Goal: Task Accomplishment & Management: Use online tool/utility

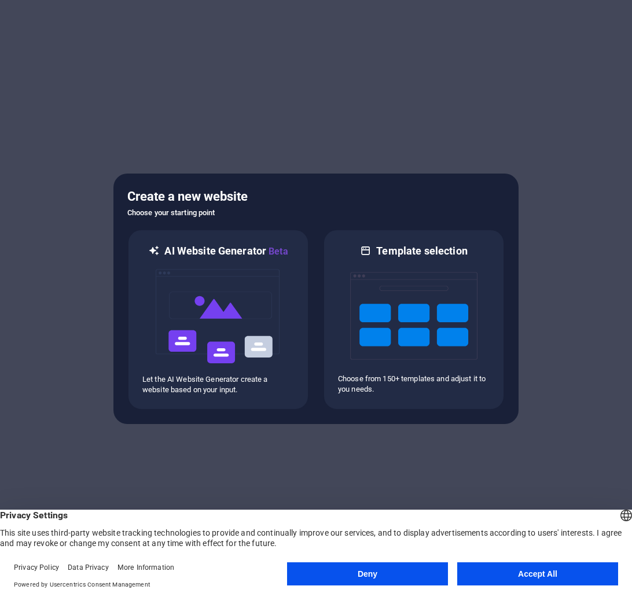
click at [380, 570] on button "Deny" at bounding box center [367, 573] width 161 height 23
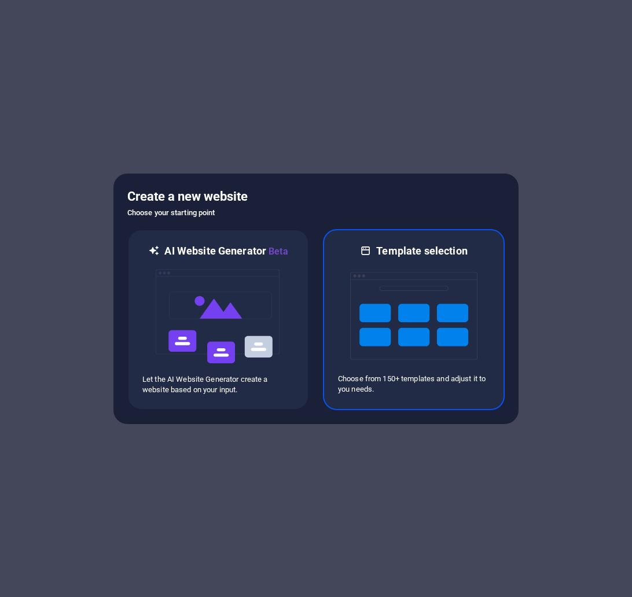
click at [359, 342] on img at bounding box center [413, 316] width 127 height 116
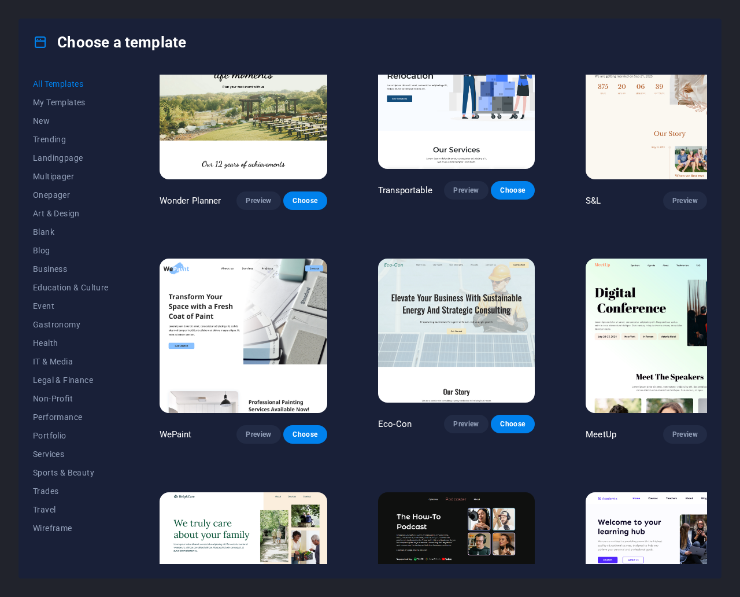
scroll to position [521, 0]
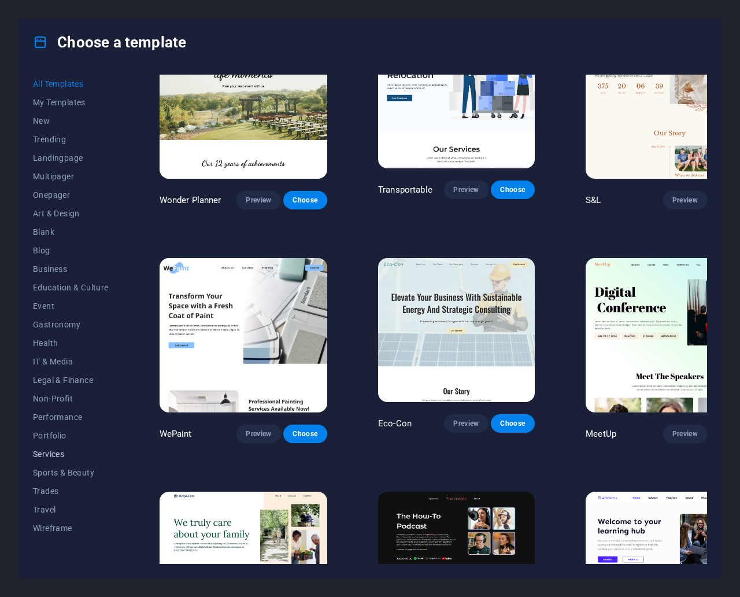
click at [53, 453] on span "Services" at bounding box center [71, 453] width 76 height 9
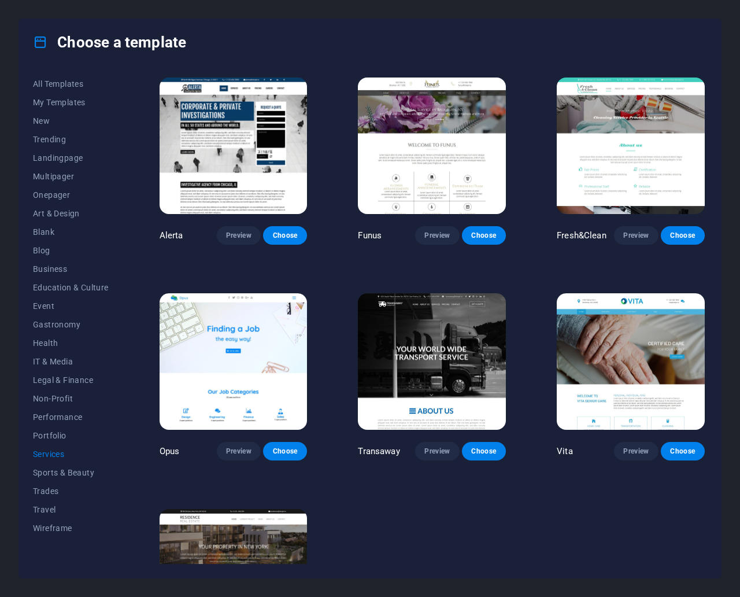
scroll to position [1190, 0]
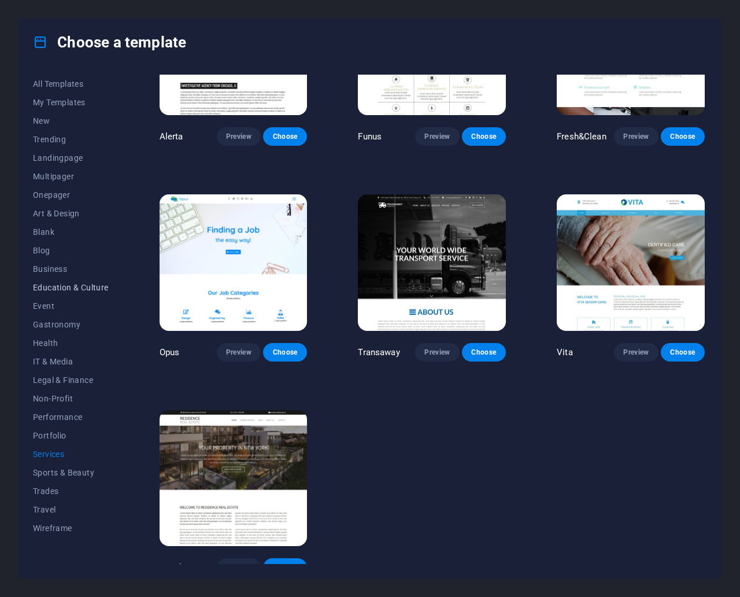
click at [77, 289] on span "Education & Culture" at bounding box center [71, 287] width 76 height 9
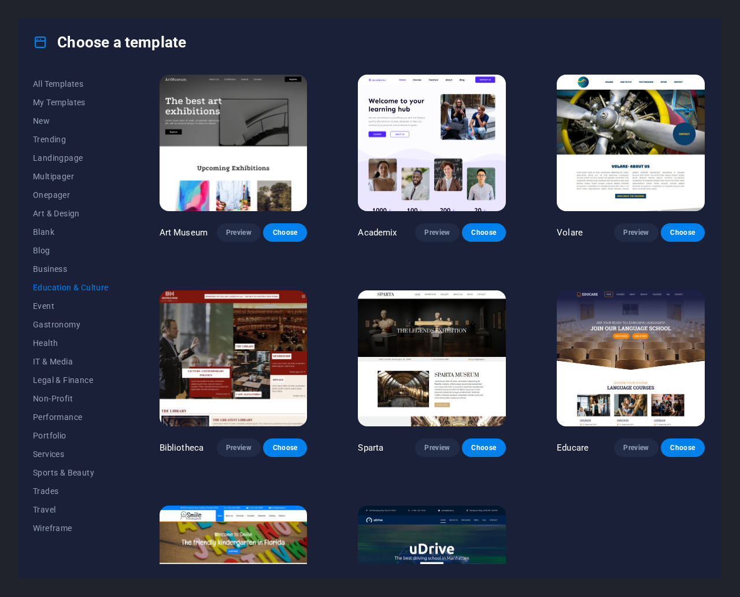
scroll to position [3, 0]
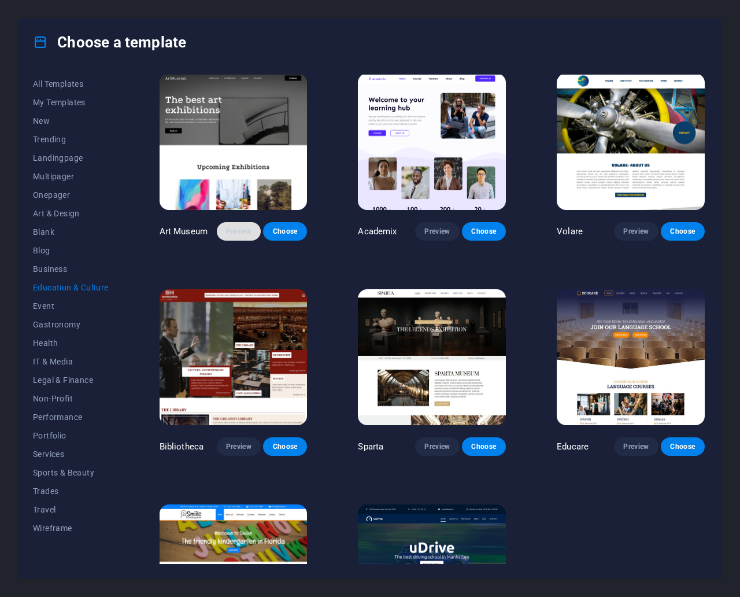
click at [237, 228] on span "Preview" at bounding box center [238, 231] width 25 height 9
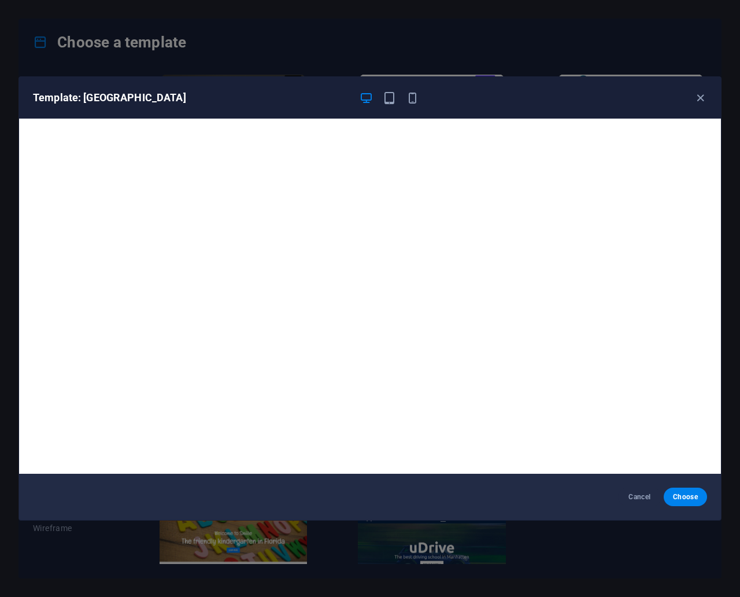
click at [631, 105] on div "Template: [GEOGRAPHIC_DATA]" at bounding box center [370, 98] width 702 height 42
click at [631, 98] on icon "button" at bounding box center [700, 97] width 13 height 13
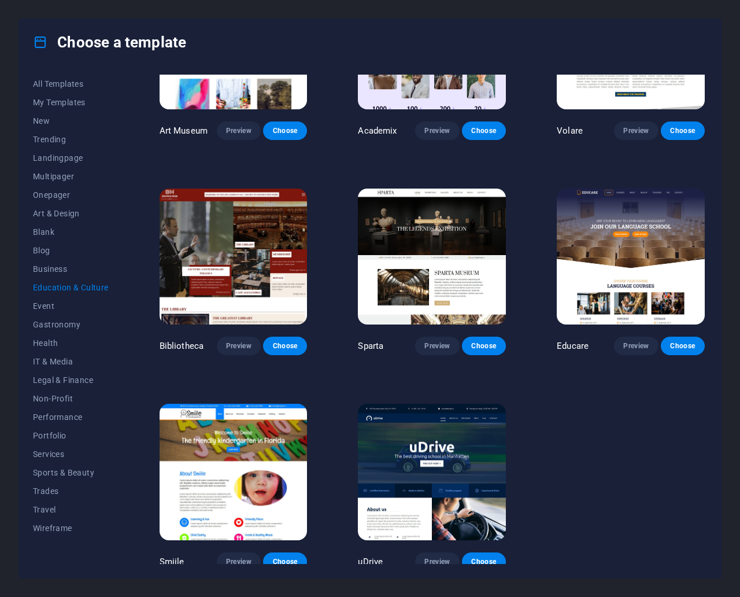
scroll to position [0, 0]
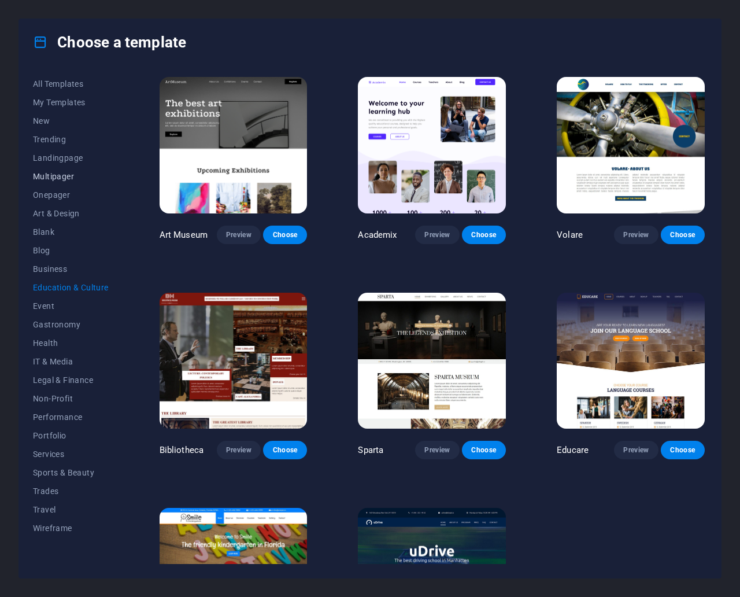
click at [62, 178] on span "Multipager" at bounding box center [71, 176] width 76 height 9
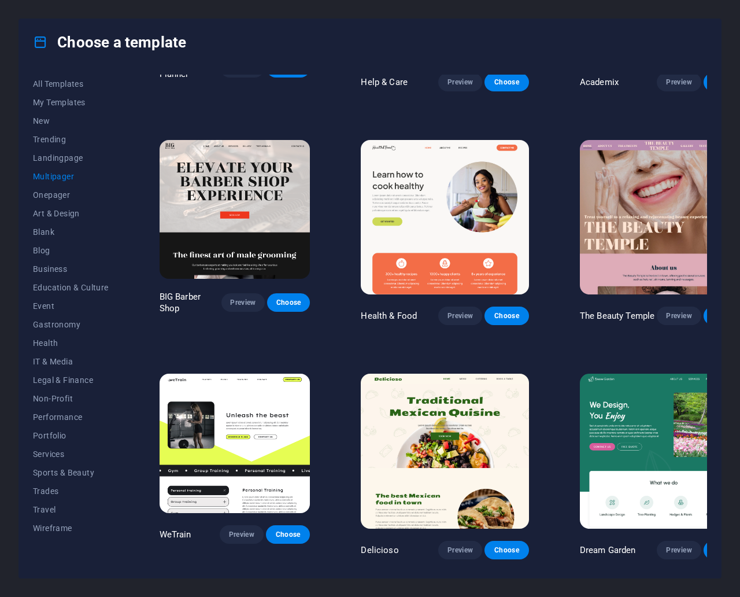
scroll to position [638, 0]
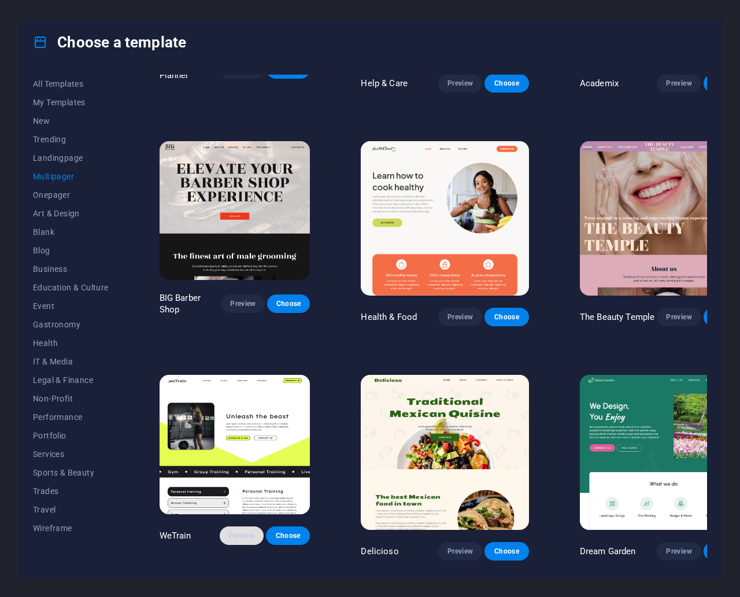
click at [244, 531] on span "Preview" at bounding box center [241, 535] width 25 height 9
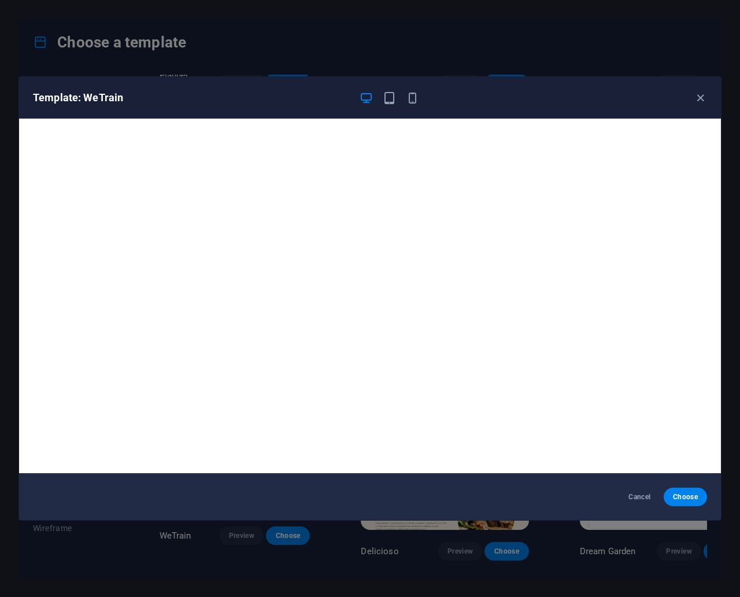
scroll to position [2, 0]
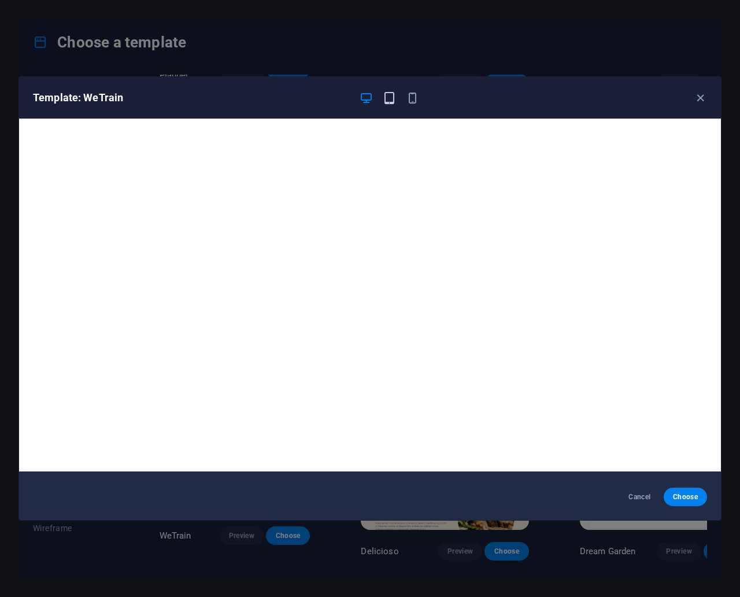
click at [390, 99] on icon "button" at bounding box center [389, 97] width 13 height 13
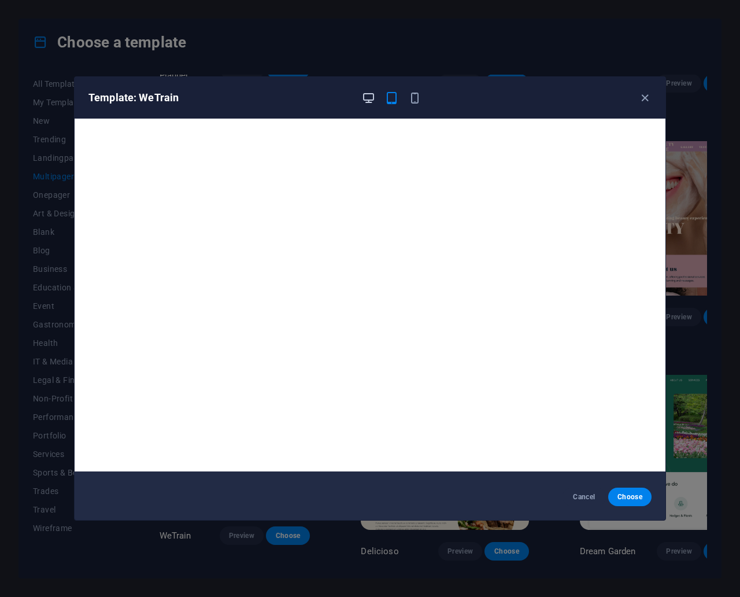
click at [364, 95] on icon "button" at bounding box center [368, 97] width 13 height 13
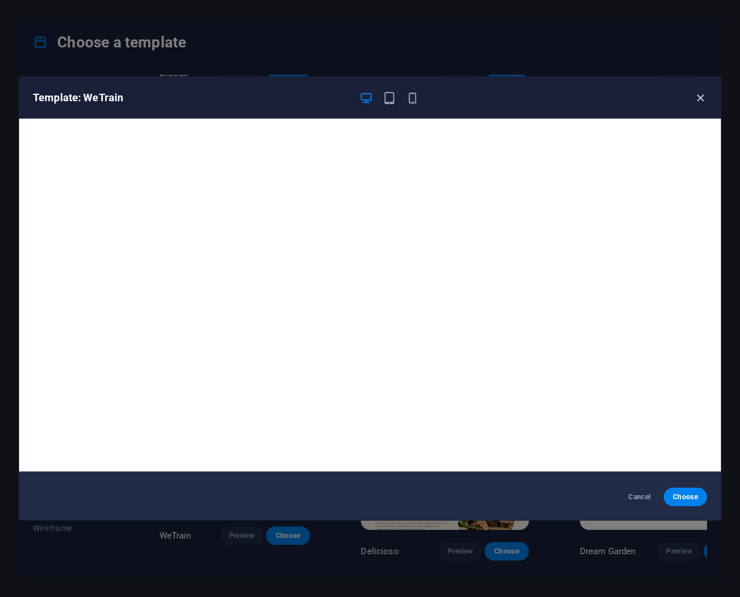
click at [631, 98] on icon "button" at bounding box center [700, 97] width 13 height 13
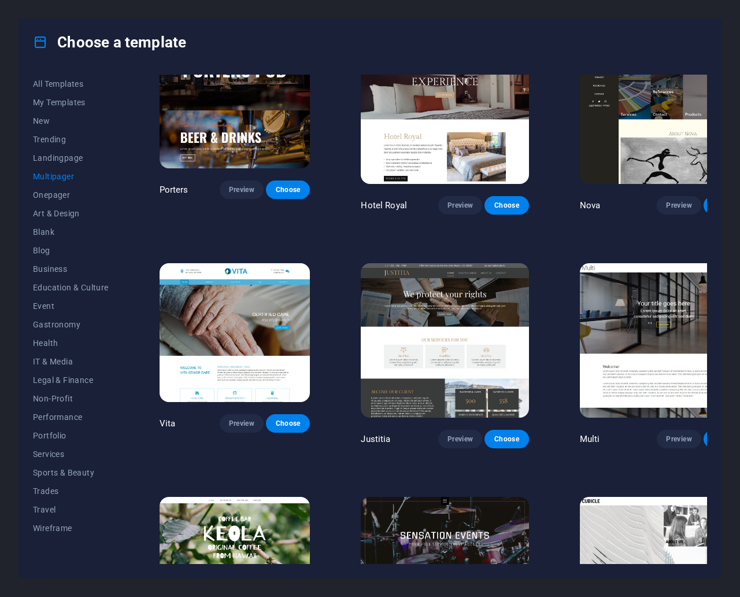
scroll to position [4529, 0]
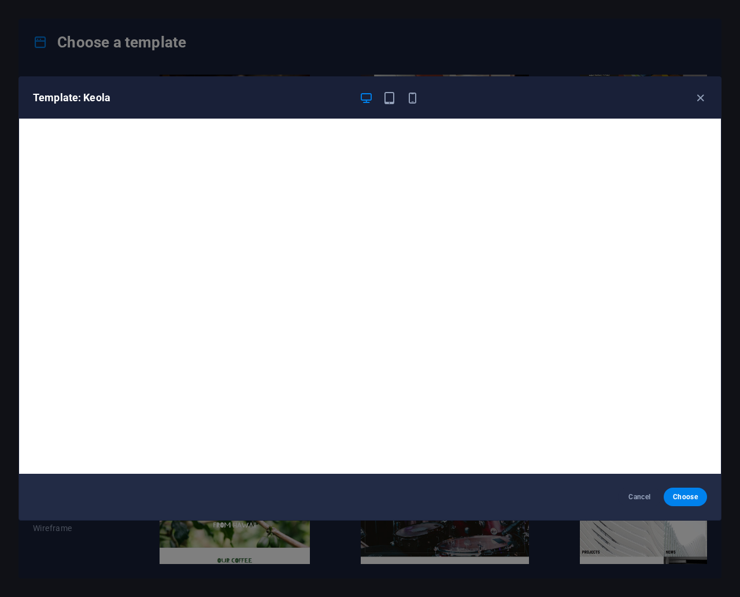
click at [631, 101] on div "Template: Keola" at bounding box center [370, 98] width 702 height 42
click at [631, 94] on icon "button" at bounding box center [700, 97] width 13 height 13
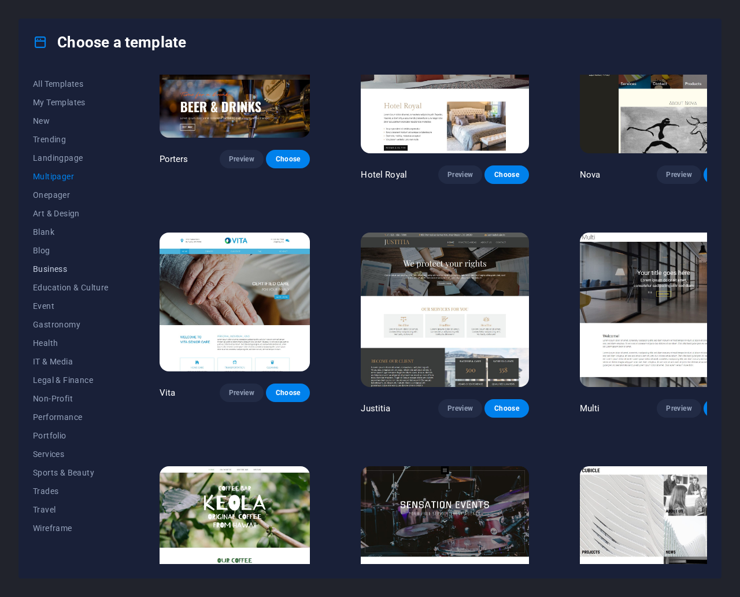
click at [49, 265] on span "Business" at bounding box center [71, 268] width 76 height 9
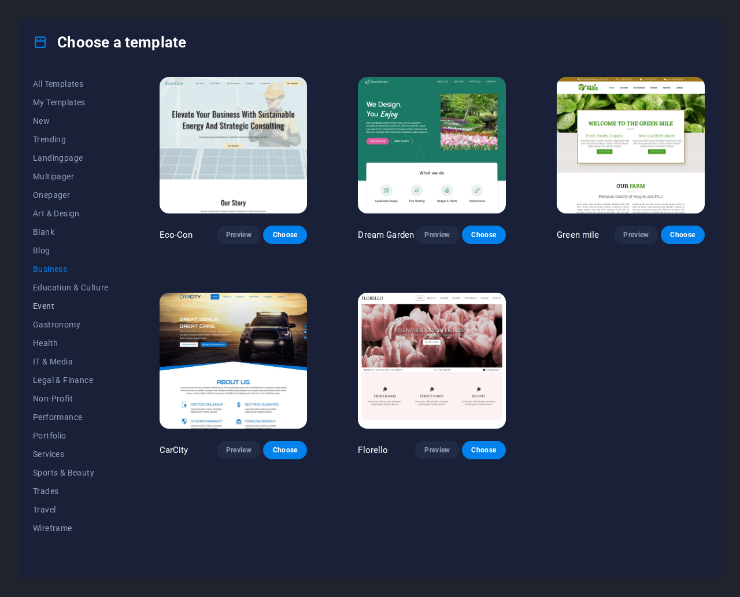
click at [44, 307] on span "Event" at bounding box center [71, 305] width 76 height 9
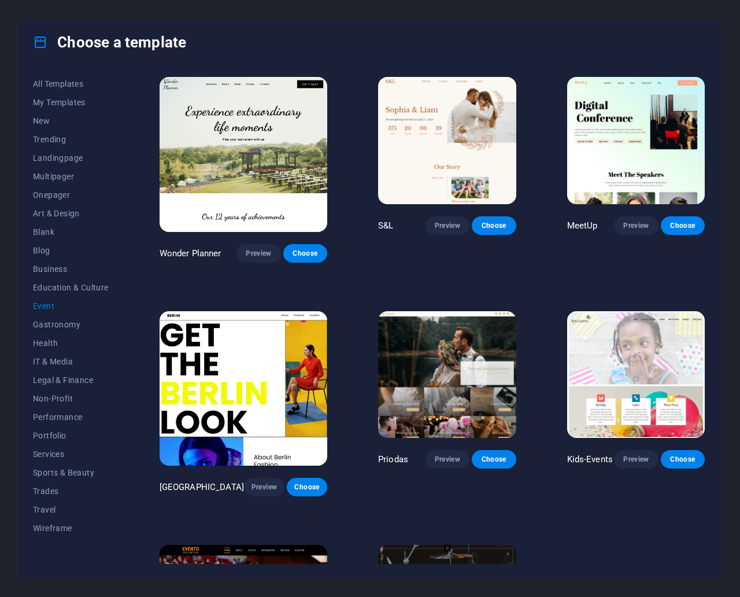
scroll to position [111, 0]
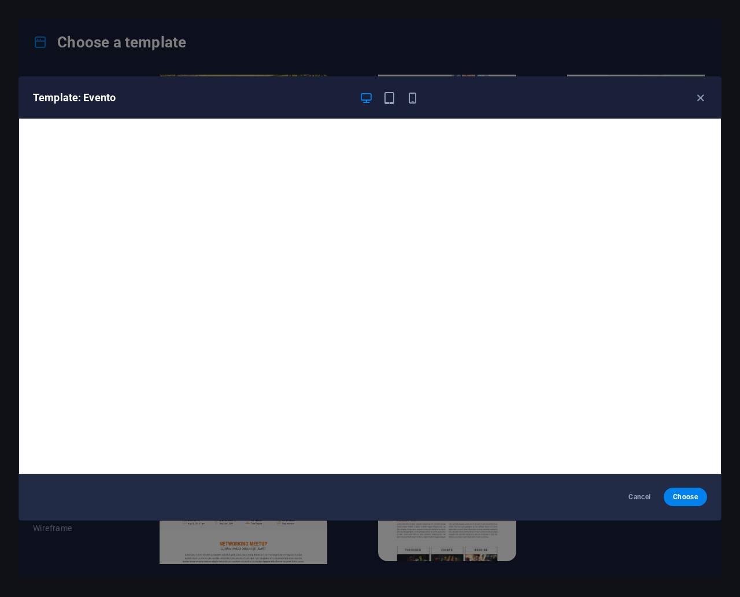
click at [631, 104] on div "Template: Evento" at bounding box center [370, 98] width 702 height 42
click at [631, 493] on span "Choose" at bounding box center [685, 496] width 25 height 9
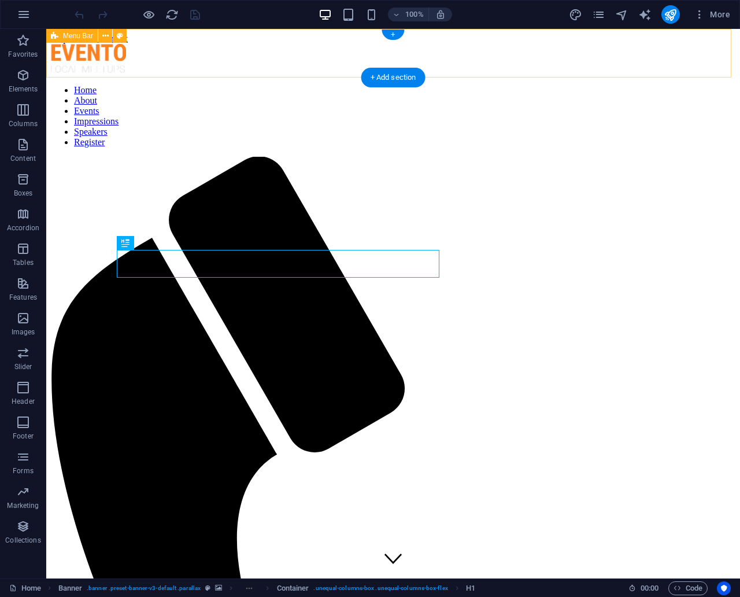
click at [260, 52] on div "Home About Events Impressions Speakers Register Menu" at bounding box center [393, 556] width 685 height 1024
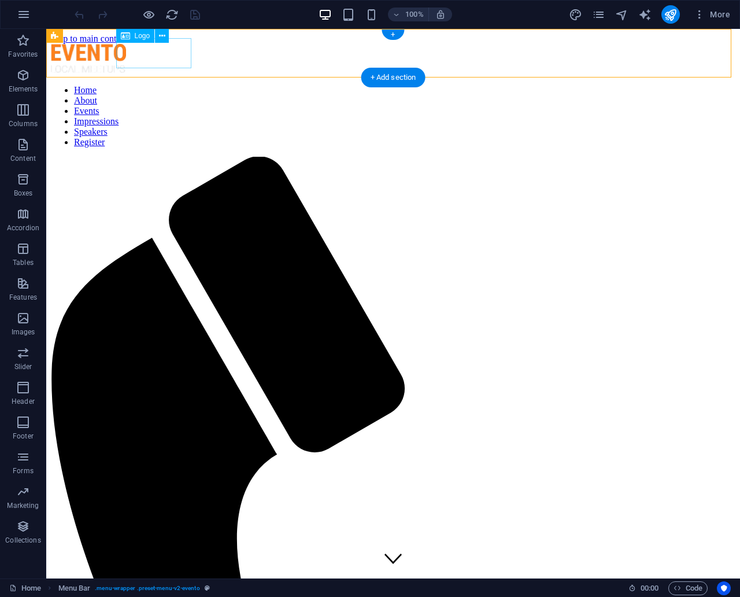
click at [179, 47] on div at bounding box center [393, 60] width 685 height 32
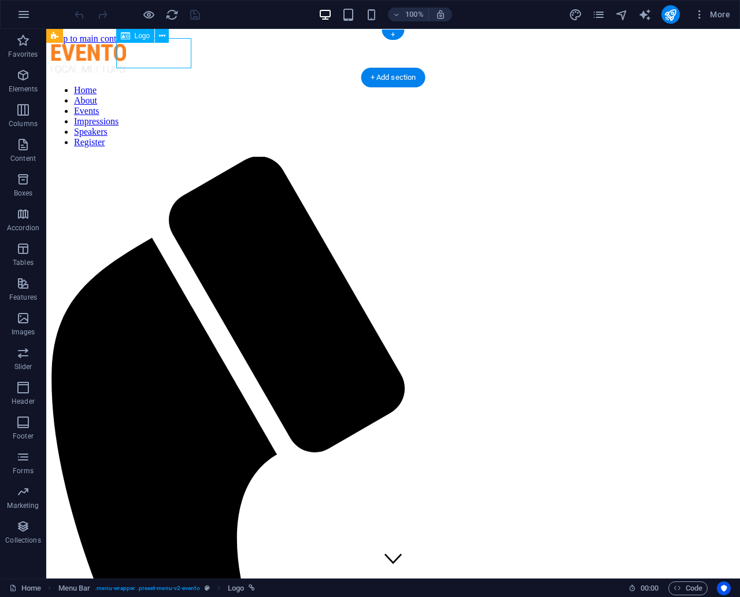
click at [179, 47] on div at bounding box center [393, 60] width 685 height 32
select select "px"
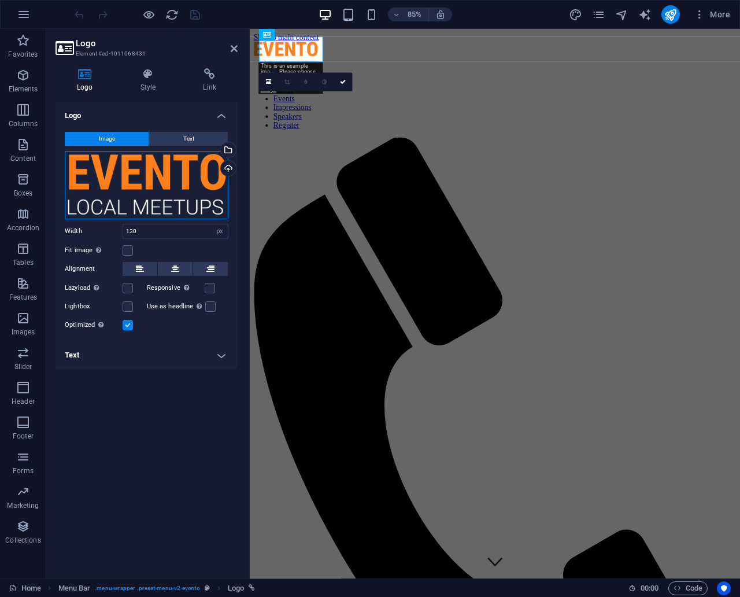
click at [153, 168] on div "Drag files here, click to choose files or select files from Files or our free s…" at bounding box center [147, 185] width 164 height 68
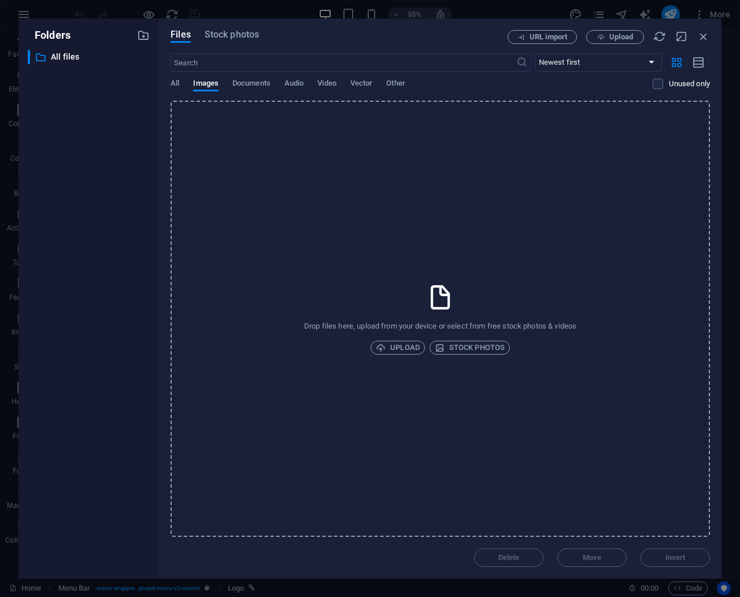
click at [153, 168] on div "Folders ​ All files All files" at bounding box center [89, 299] width 141 height 560
click at [699, 40] on icon "button" at bounding box center [704, 36] width 13 height 13
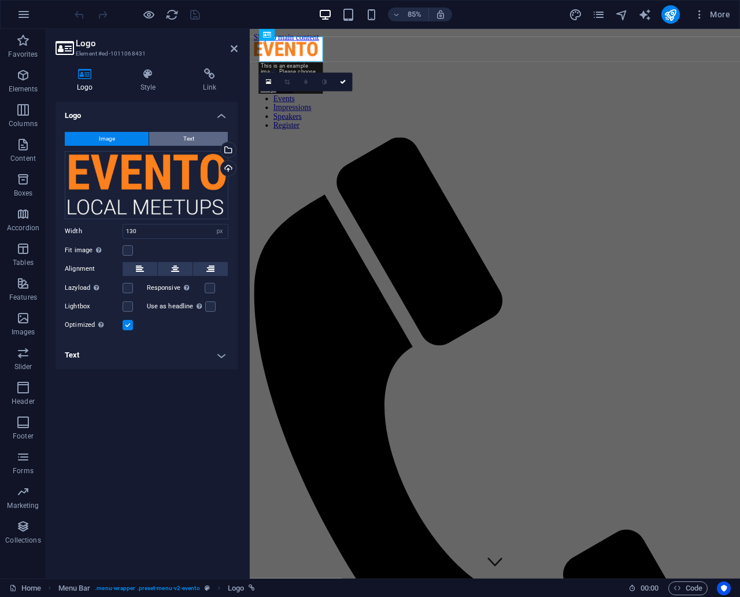
click at [174, 141] on button "Text" at bounding box center [188, 139] width 79 height 14
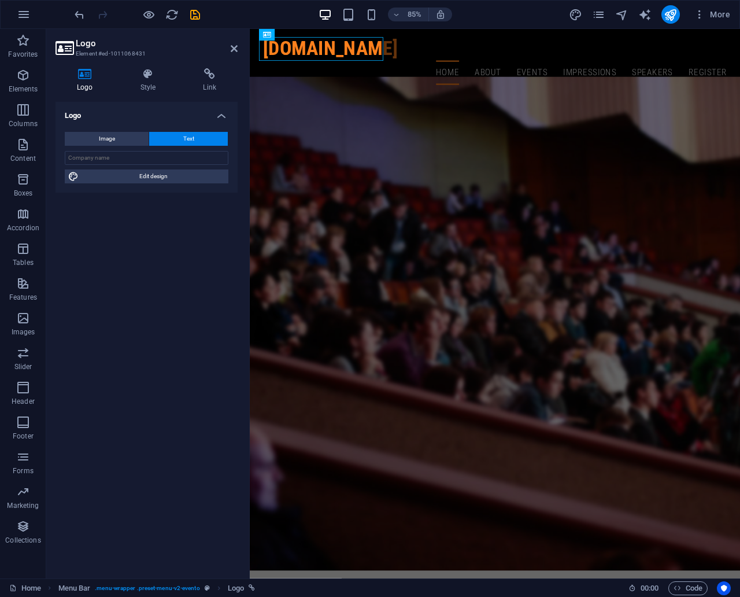
click at [148, 224] on div "Logo Image Text Drag files here, click to choose files or select files from Fil…" at bounding box center [147, 335] width 182 height 467
click at [183, 179] on span "Edit design" at bounding box center [153, 176] width 143 height 14
select select "rem"
select select "700"
select select "px"
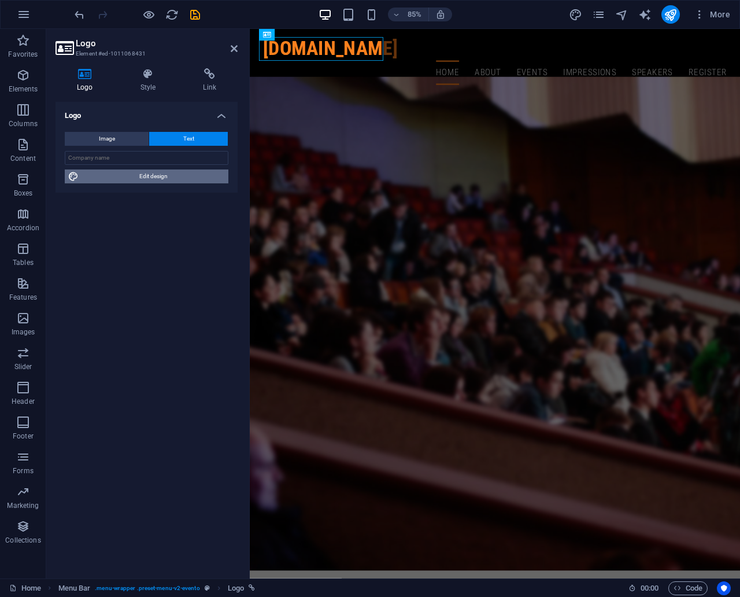
select select "rem"
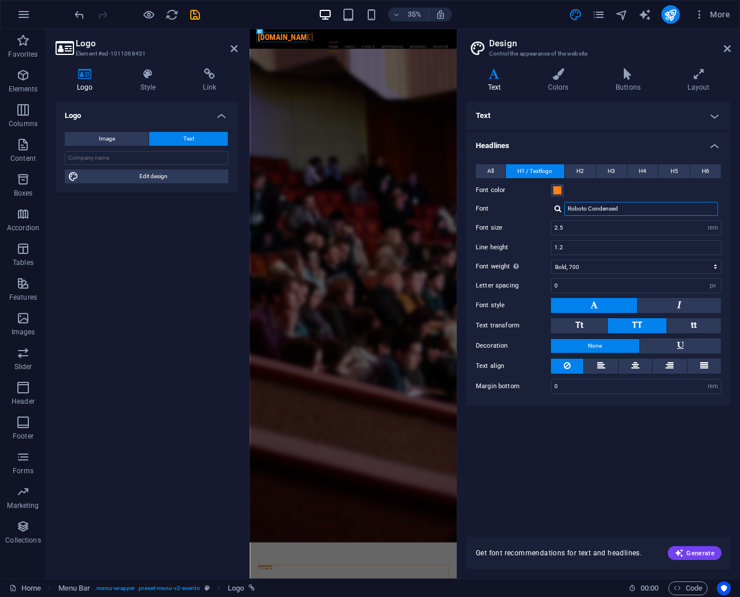
click at [600, 212] on input "Roboto Condensed" at bounding box center [642, 209] width 154 height 14
click at [636, 208] on input "Roboto Condensed" at bounding box center [642, 209] width 154 height 14
click at [560, 209] on div at bounding box center [558, 209] width 7 height 8
click at [593, 256] on div "Manage fonts →" at bounding box center [643, 254] width 153 height 14
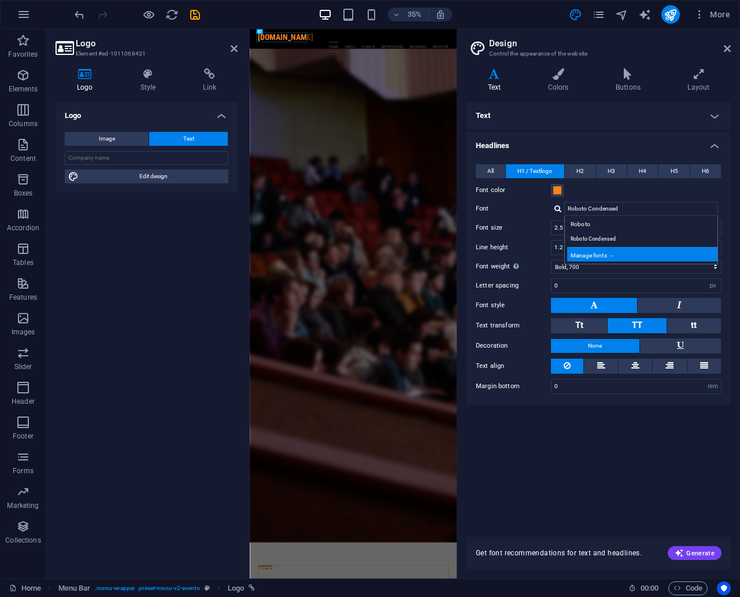
select select "popularity"
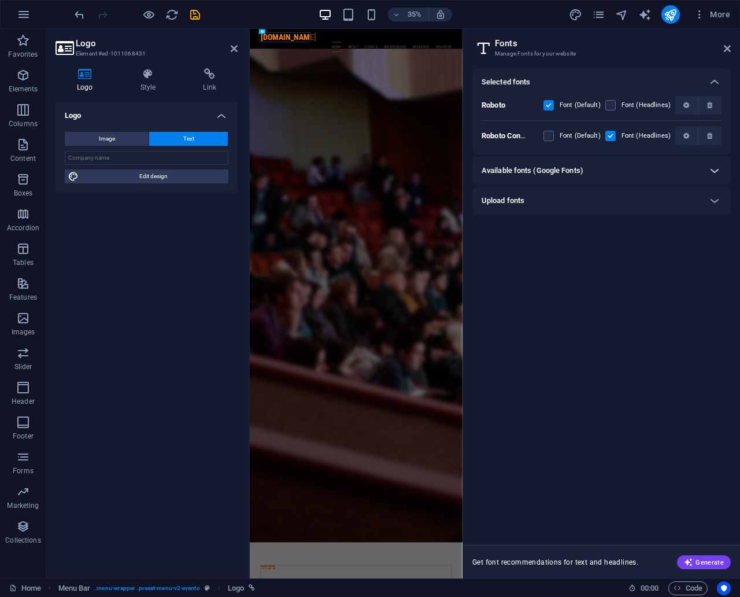
click at [704, 174] on div at bounding box center [715, 171] width 28 height 28
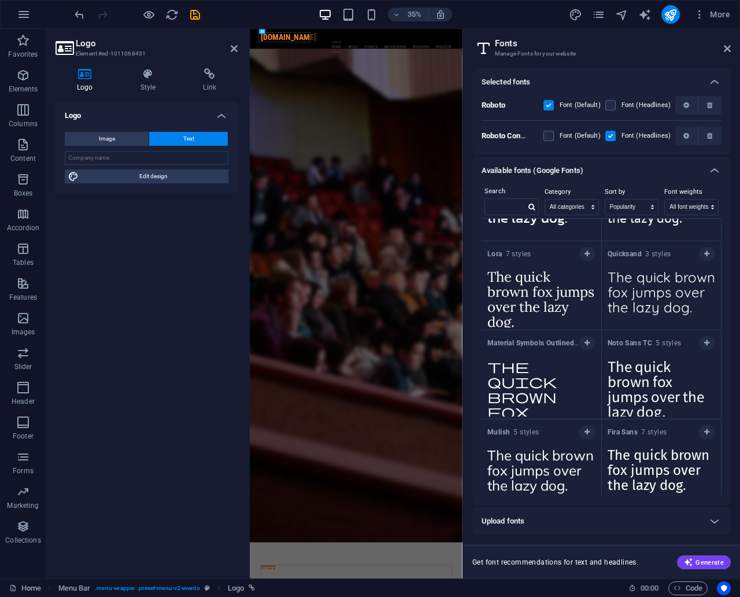
scroll to position [1048, 0]
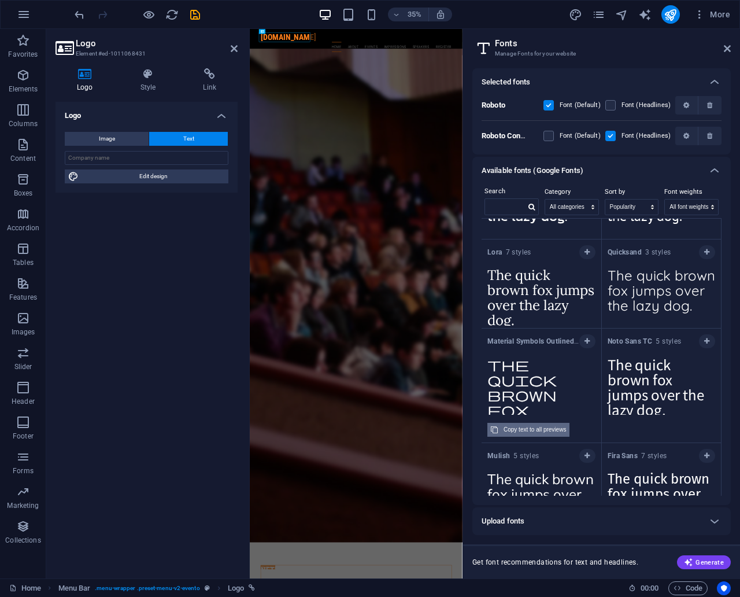
click at [517, 428] on div "Copy text to all previews" at bounding box center [535, 430] width 62 height 14
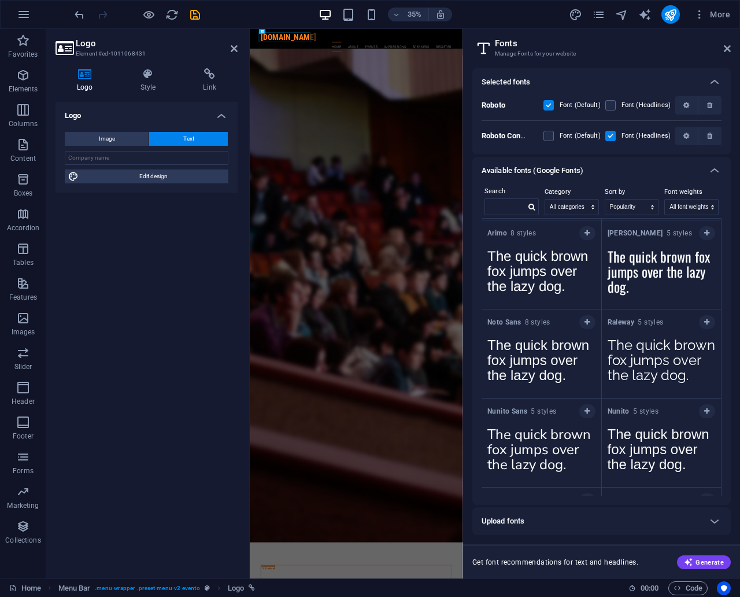
scroll to position [0, 0]
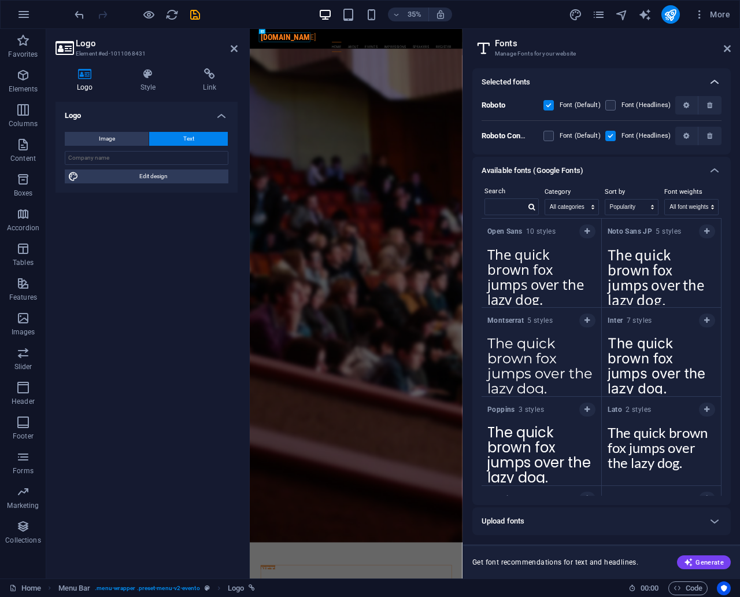
click at [719, 80] on icon at bounding box center [715, 82] width 14 height 14
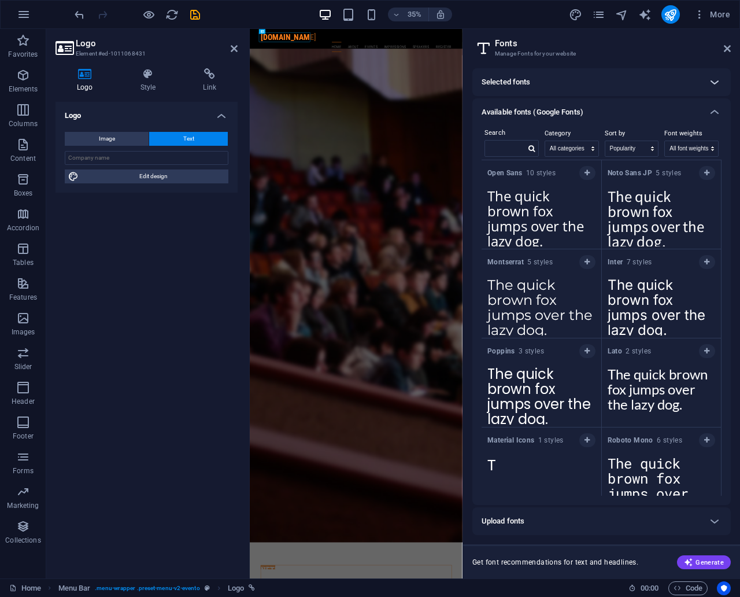
click at [717, 82] on icon at bounding box center [715, 82] width 14 height 14
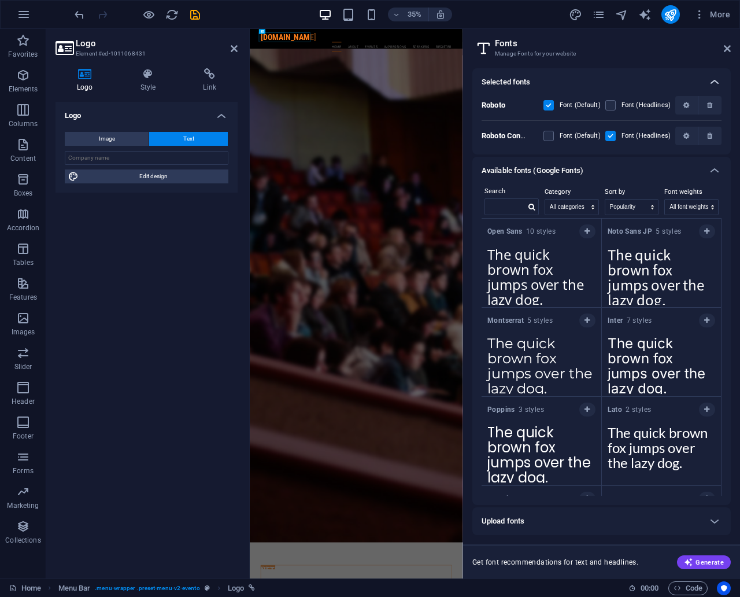
click at [717, 82] on icon at bounding box center [715, 82] width 14 height 14
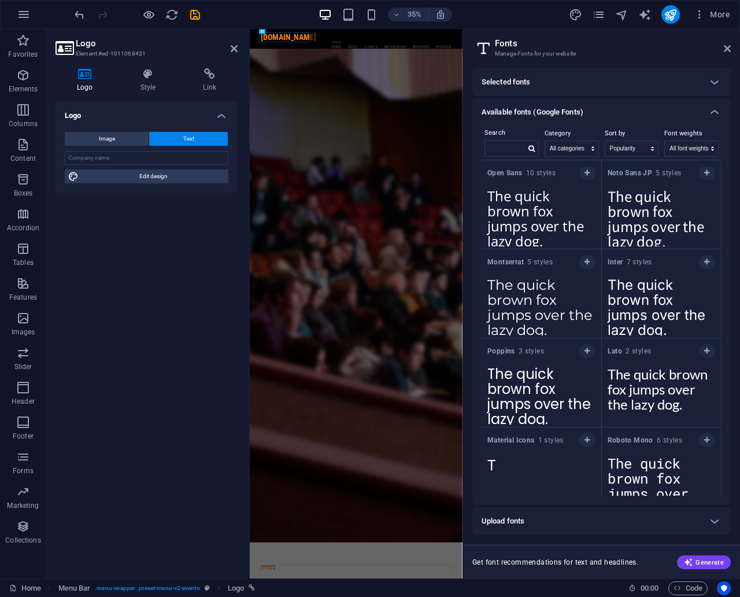
click at [735, 49] on aside "Fonts Manage Fonts for your website Selected fonts Roboto Font (Default) Font (…" at bounding box center [602, 303] width 278 height 549
click at [729, 46] on icon at bounding box center [727, 48] width 7 height 9
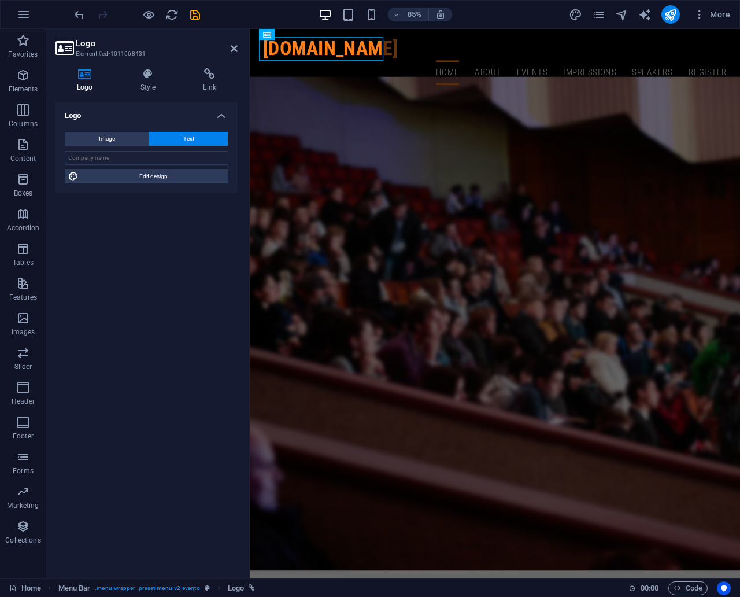
click at [146, 283] on div "Logo Image Text Drag files here, click to choose files or select files from Fil…" at bounding box center [147, 335] width 182 height 467
click at [24, 12] on icon "button" at bounding box center [24, 15] width 14 height 14
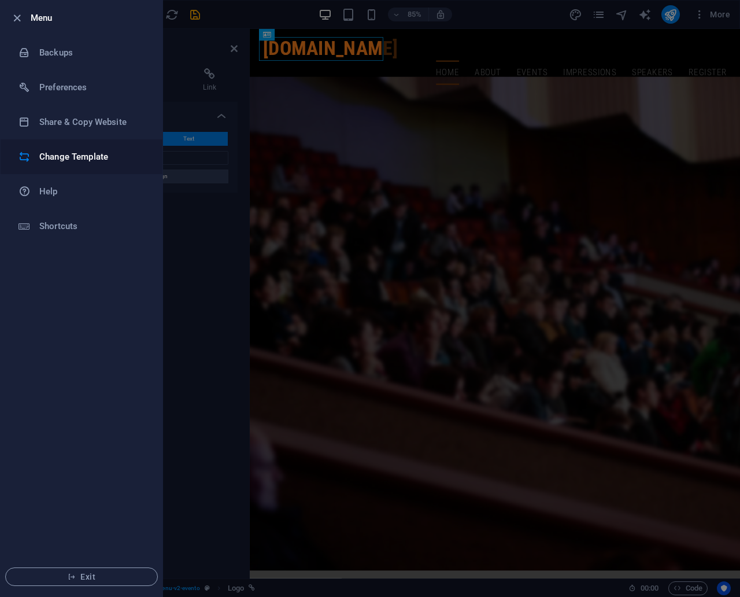
click at [81, 159] on h6 "Change Template" at bounding box center [92, 157] width 107 height 14
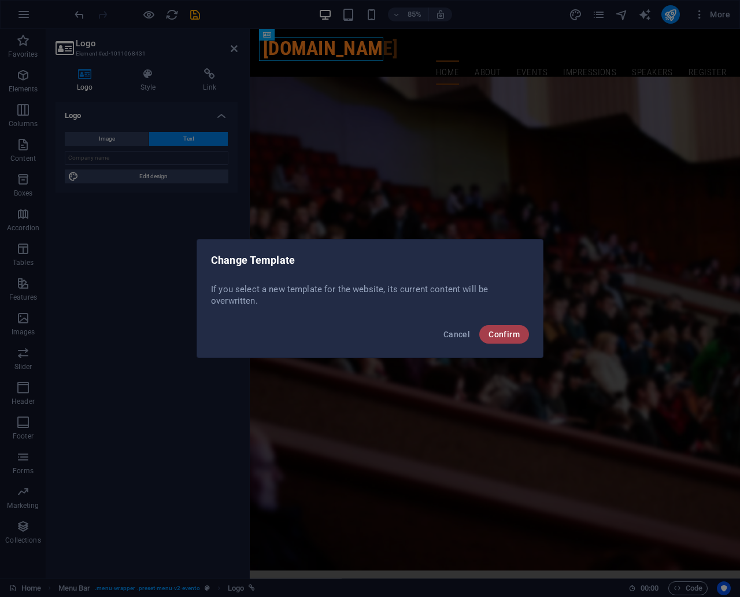
click at [505, 341] on button "Confirm" at bounding box center [504, 334] width 50 height 19
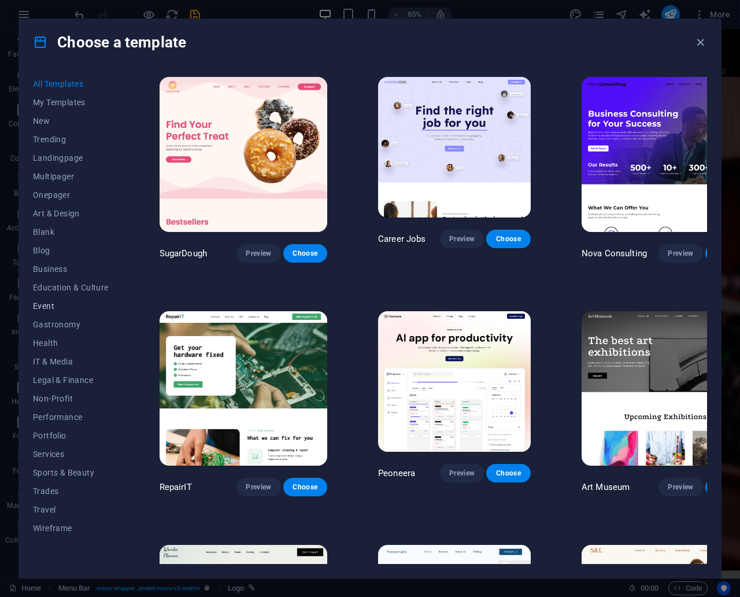
click at [40, 307] on span "Event" at bounding box center [71, 305] width 76 height 9
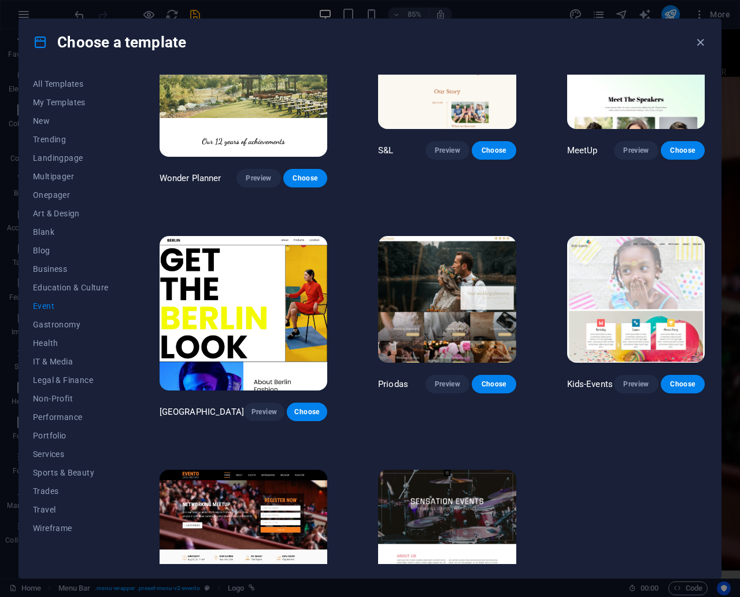
scroll to position [111, 0]
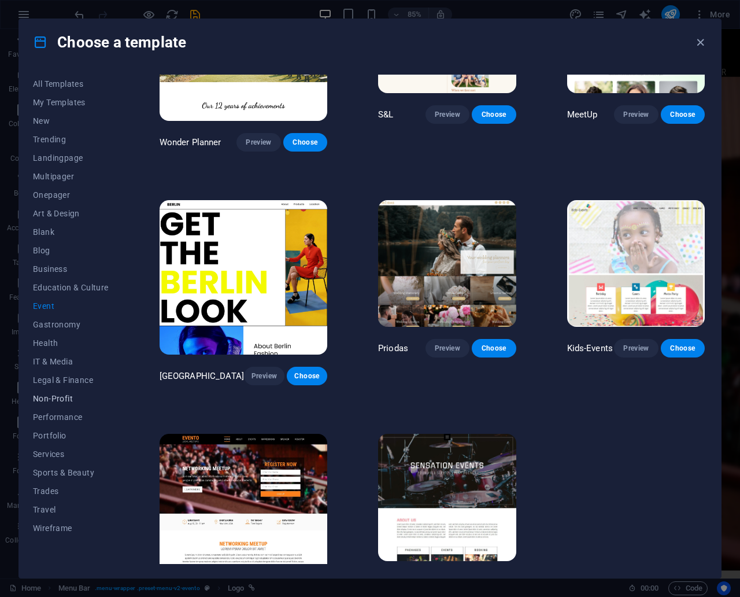
click at [52, 396] on span "Non-Profit" at bounding box center [71, 398] width 76 height 9
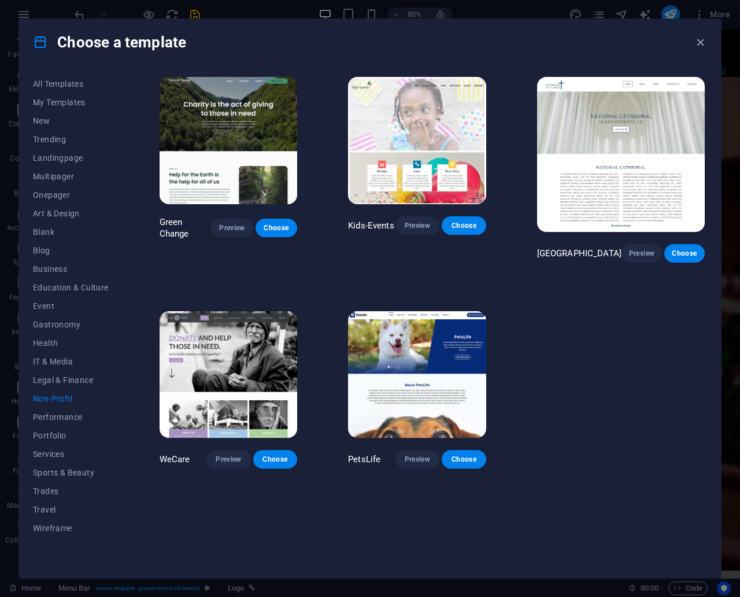
scroll to position [0, 0]
click at [52, 527] on span "Wireframe" at bounding box center [71, 527] width 76 height 9
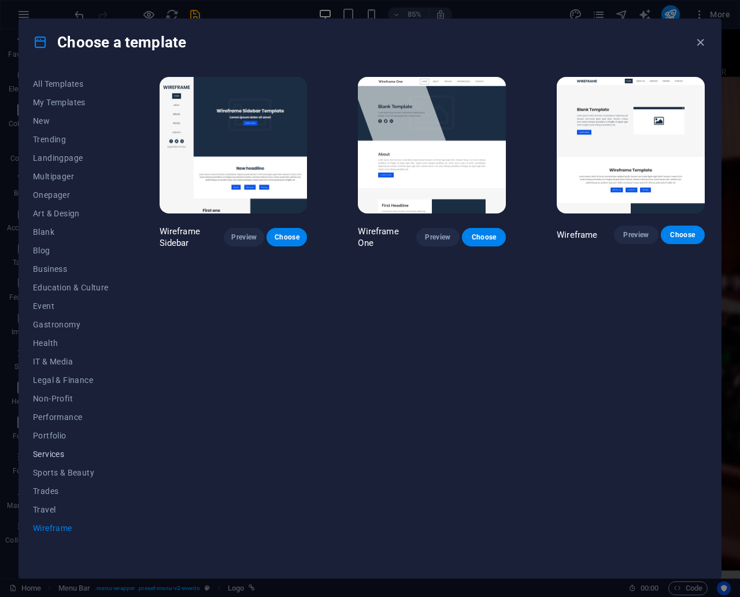
click at [58, 455] on span "Services" at bounding box center [71, 453] width 76 height 9
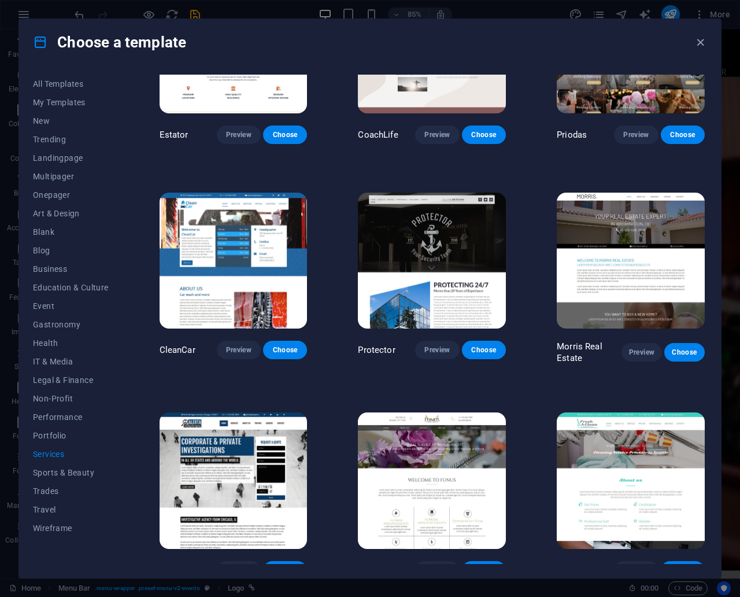
scroll to position [729, 0]
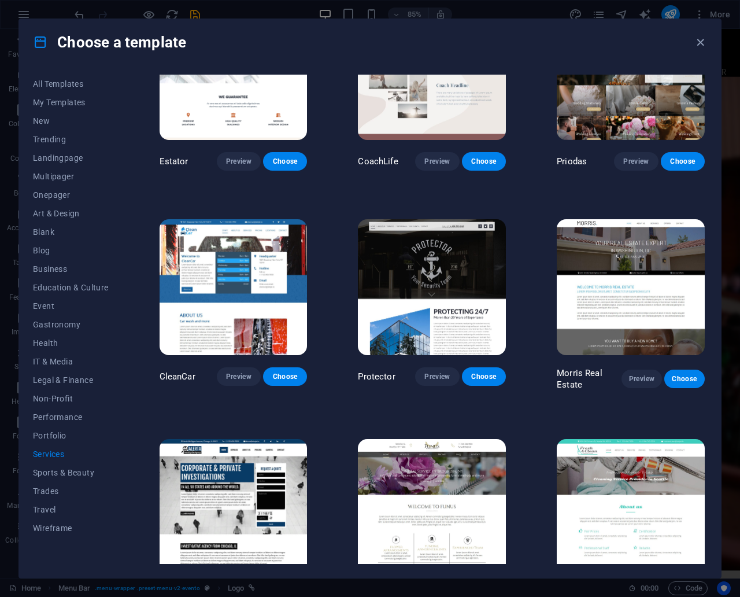
click at [691, 47] on div "Choose a template" at bounding box center [370, 42] width 702 height 46
click at [700, 44] on icon "button" at bounding box center [700, 42] width 13 height 13
